Goal: Obtain resource: Obtain resource

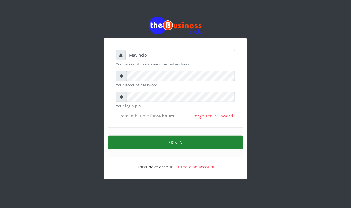
click at [168, 143] on button "Sign in" at bounding box center [175, 142] width 135 height 13
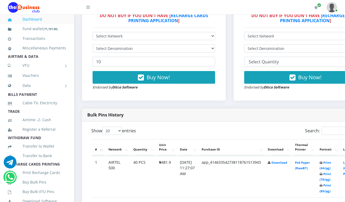
scroll to position [183, 0]
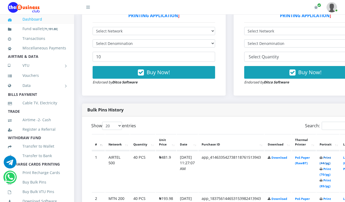
click at [330, 158] on link "Print (44/pg)" at bounding box center [324, 161] width 11 height 10
click at [331, 158] on link "Print (44/pg)" at bounding box center [324, 161] width 11 height 10
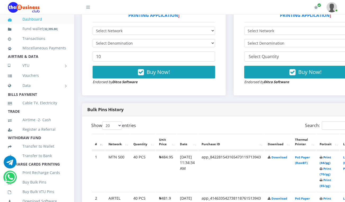
click at [331, 157] on link "Print (44/pg)" at bounding box center [324, 161] width 11 height 10
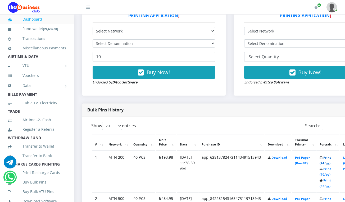
click at [330, 158] on link "Print (44/pg)" at bounding box center [324, 161] width 11 height 10
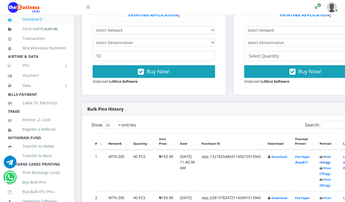
click at [330, 158] on link "Print (44/pg)" at bounding box center [324, 160] width 11 height 10
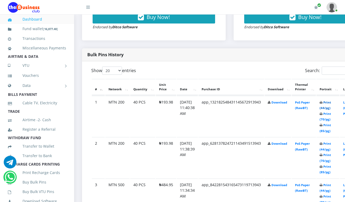
scroll to position [240, 0]
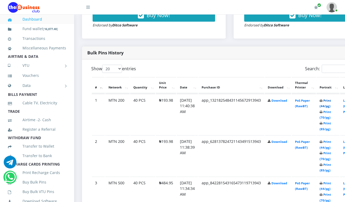
click at [331, 101] on link "Print (44/pg)" at bounding box center [324, 104] width 11 height 10
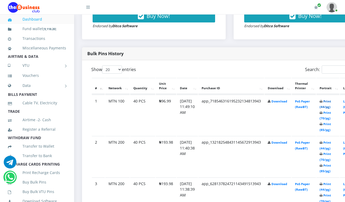
click at [330, 101] on link "Print (44/pg)" at bounding box center [324, 104] width 11 height 10
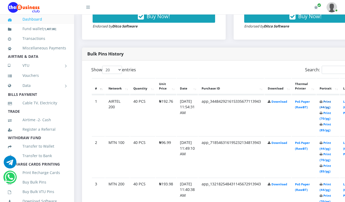
click at [331, 102] on link "Print (44/pg)" at bounding box center [324, 105] width 11 height 10
